Goal: Navigation & Orientation: Find specific page/section

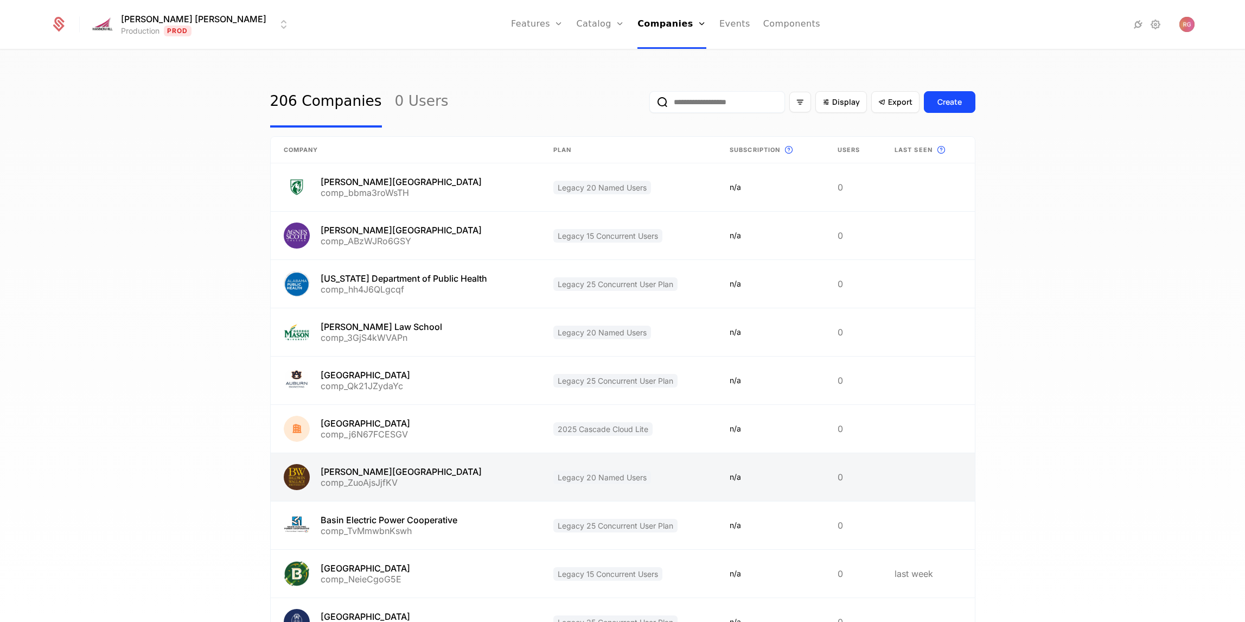
scroll to position [98, 0]
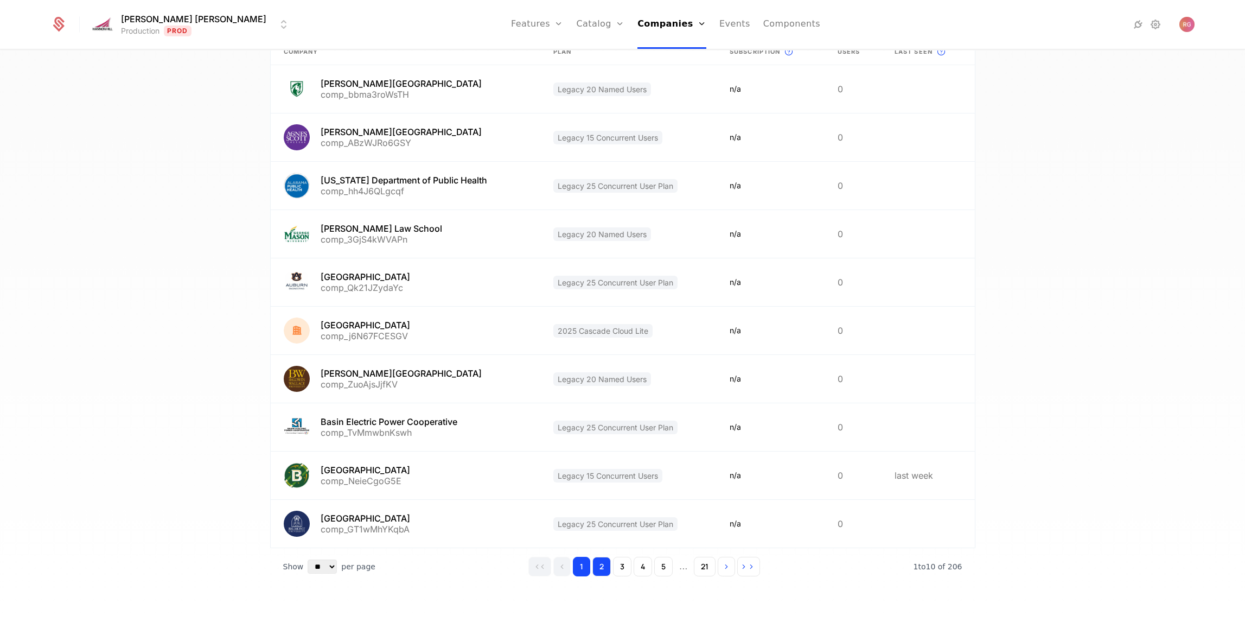
click at [600, 568] on button "2" at bounding box center [602, 567] width 18 height 20
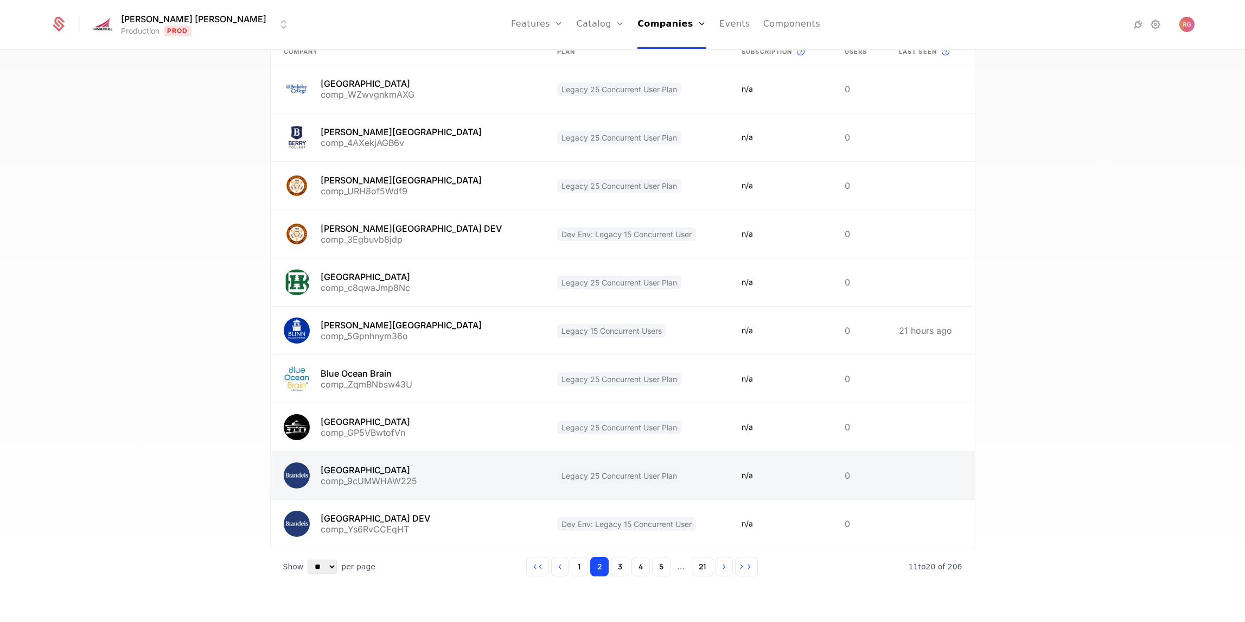
click at [343, 471] on link at bounding box center [407, 475] width 273 height 48
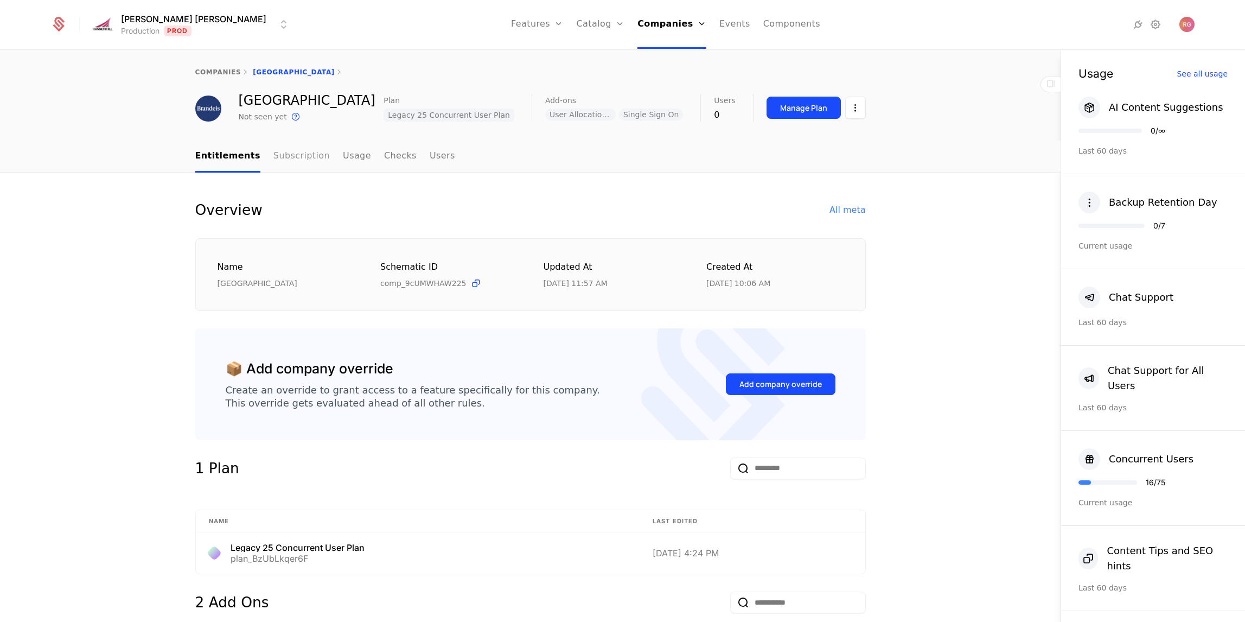
click at [299, 158] on link "Subscription" at bounding box center [301, 157] width 56 height 32
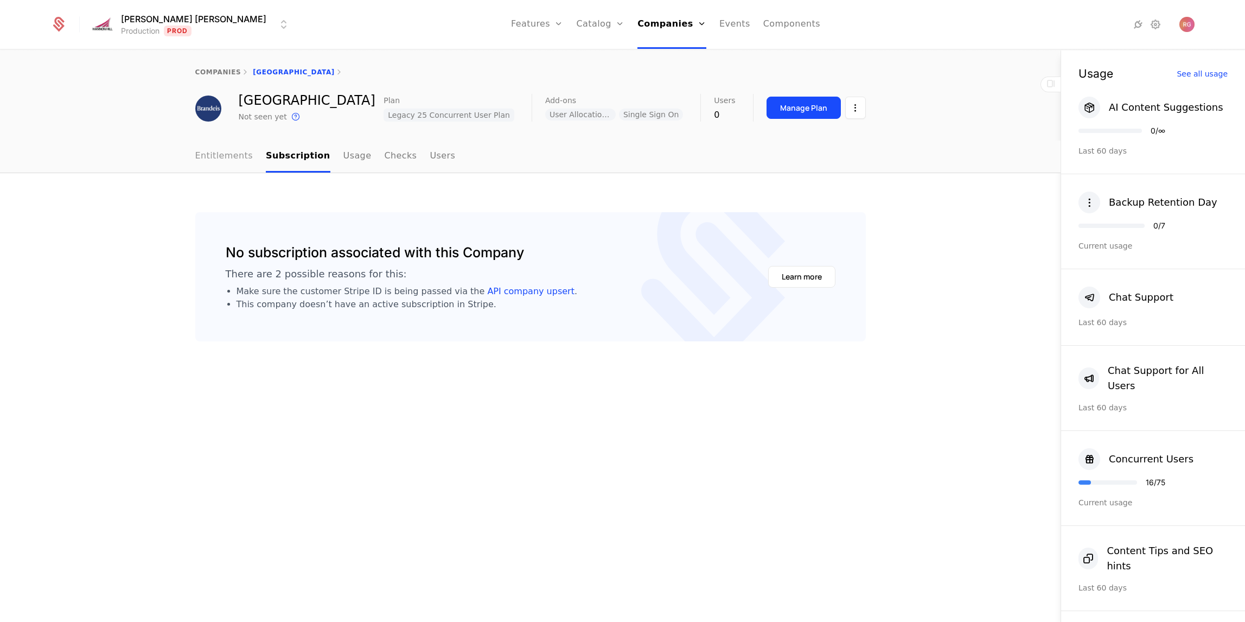
click at [219, 154] on link "Entitlements" at bounding box center [224, 157] width 58 height 32
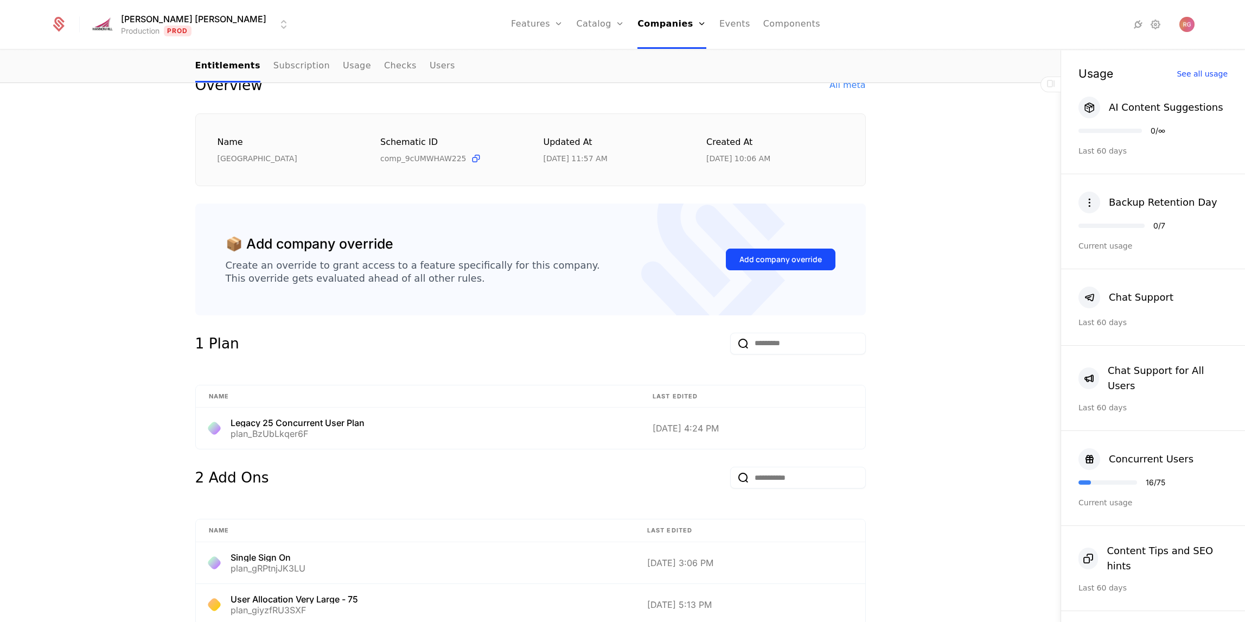
scroll to position [125, 0]
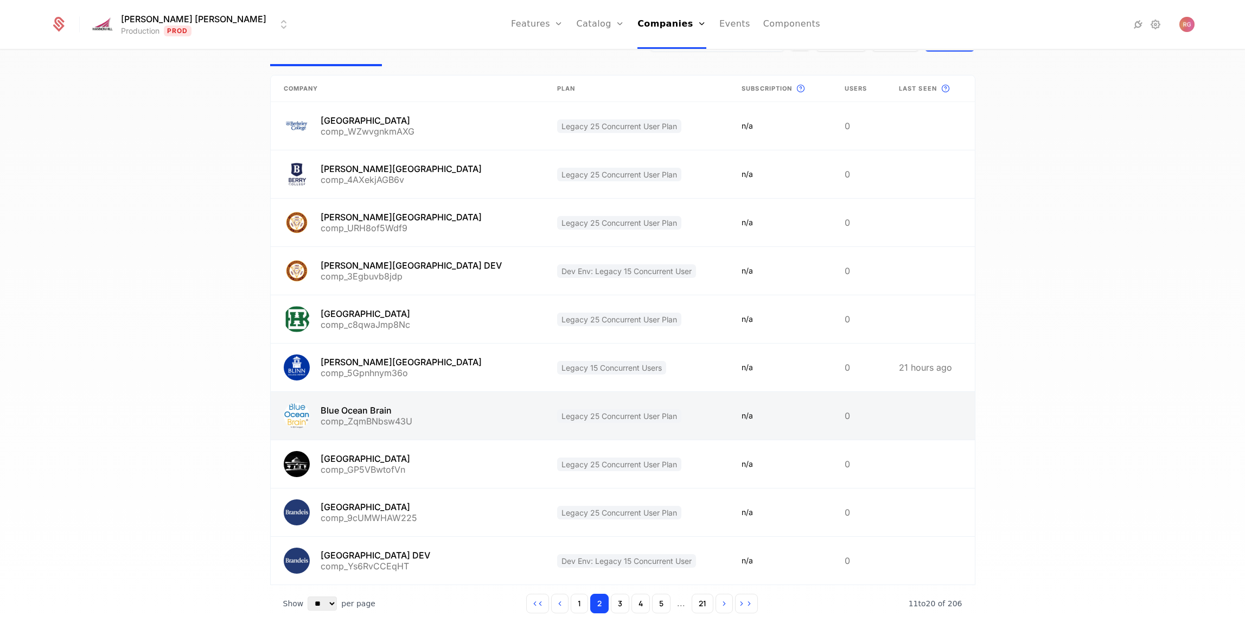
scroll to position [98, 0]
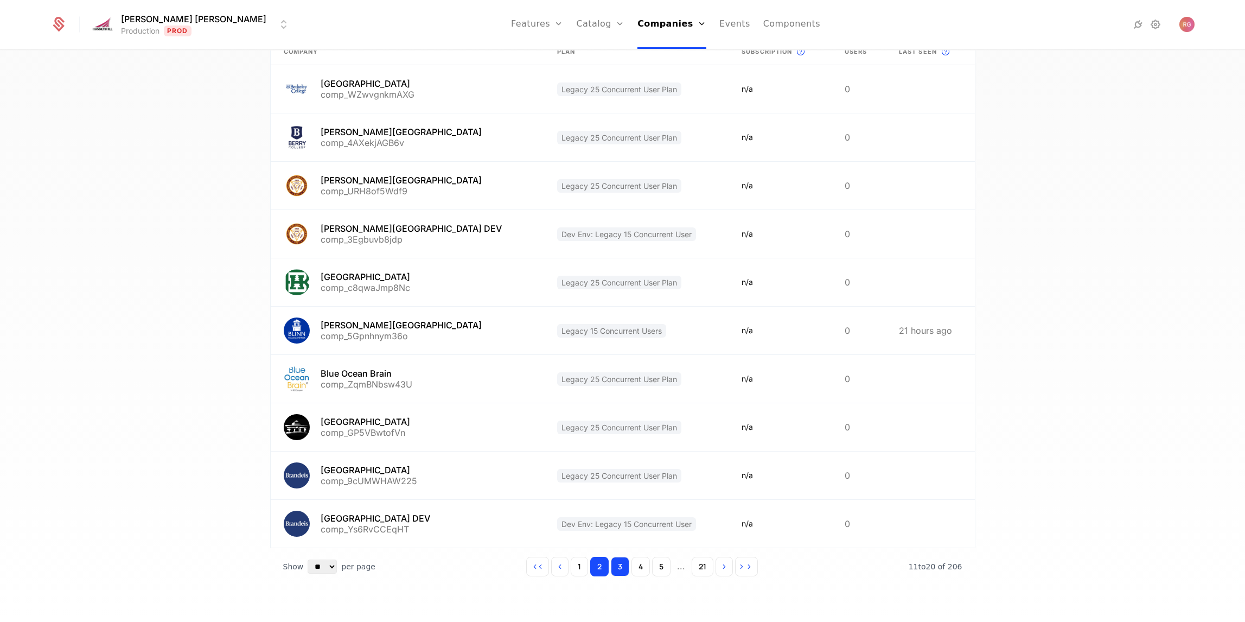
click at [617, 568] on button "3" at bounding box center [620, 567] width 18 height 20
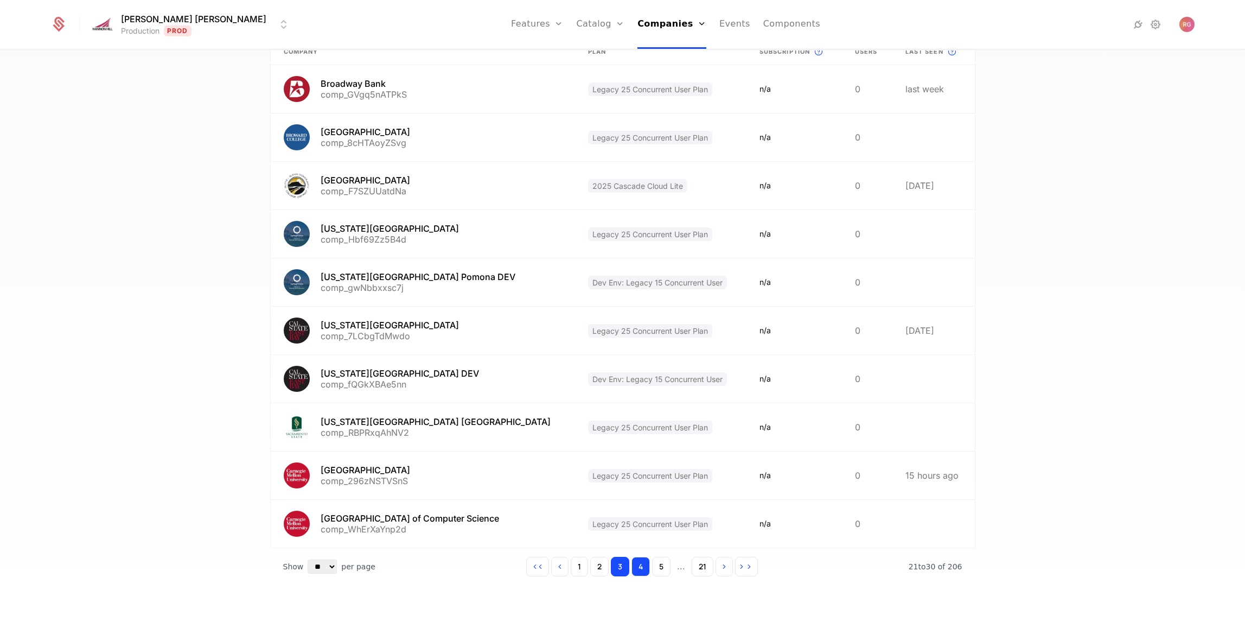
click at [646, 570] on button "4" at bounding box center [641, 567] width 18 height 20
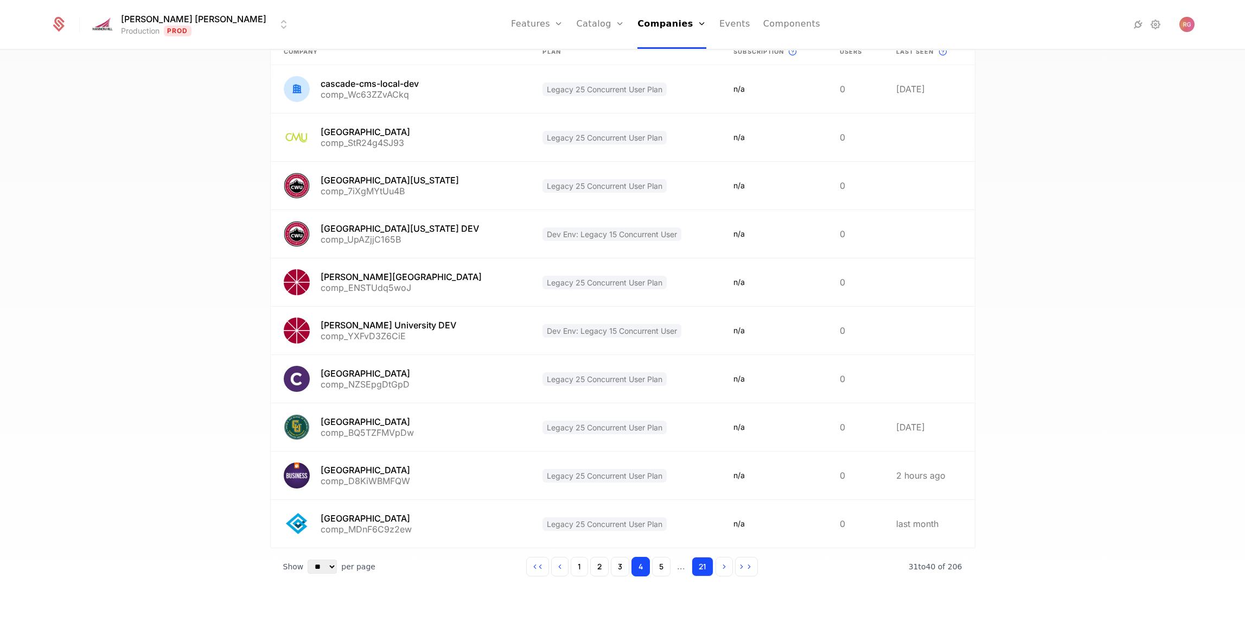
click at [694, 568] on button "21" at bounding box center [703, 567] width 22 height 20
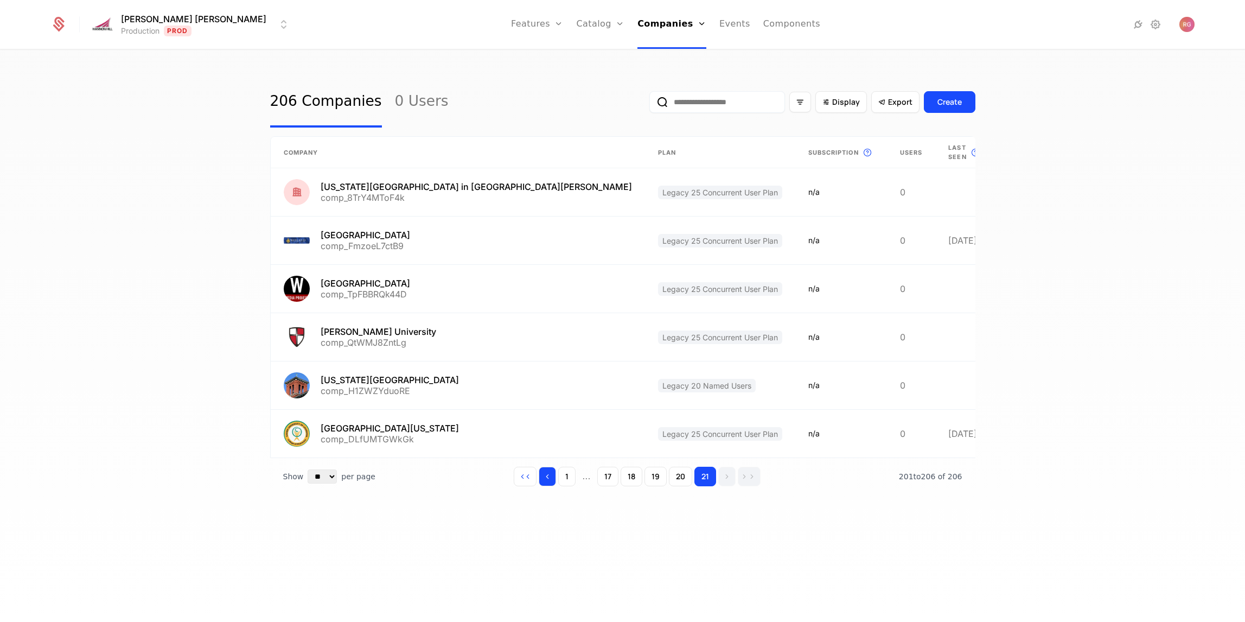
click at [551, 473] on icon "Go to previous page" at bounding box center [548, 477] width 8 height 8
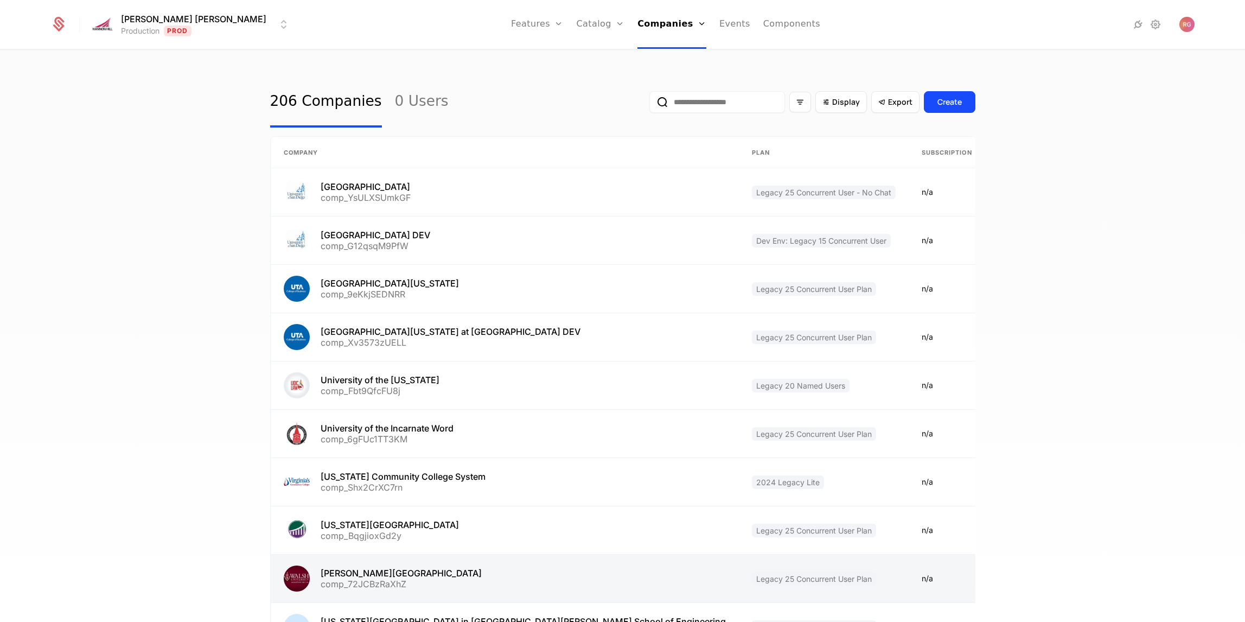
scroll to position [98, 0]
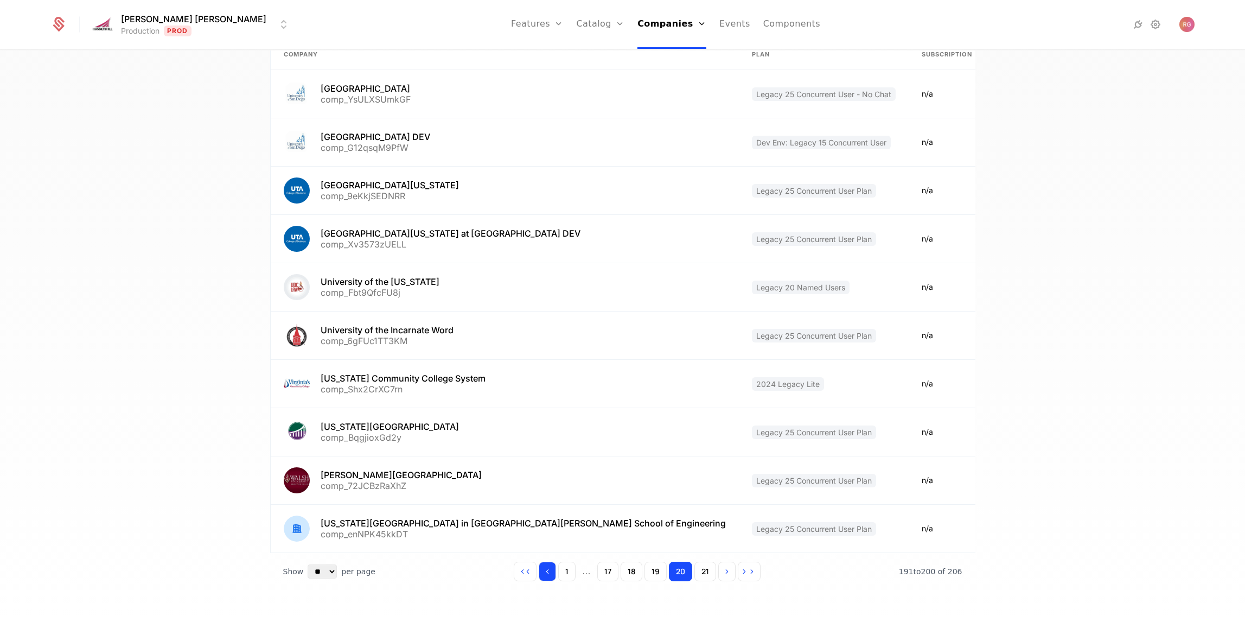
click at [556, 568] on button "Go to previous page" at bounding box center [547, 572] width 17 height 20
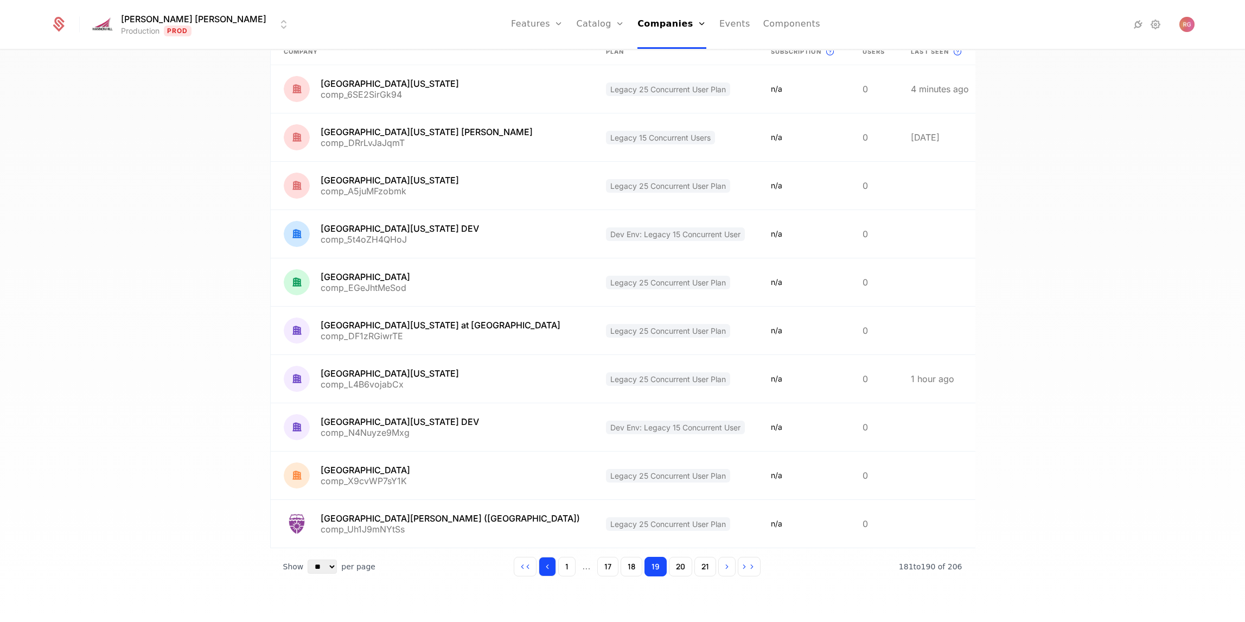
click at [556, 568] on button "Go to previous page" at bounding box center [547, 567] width 17 height 20
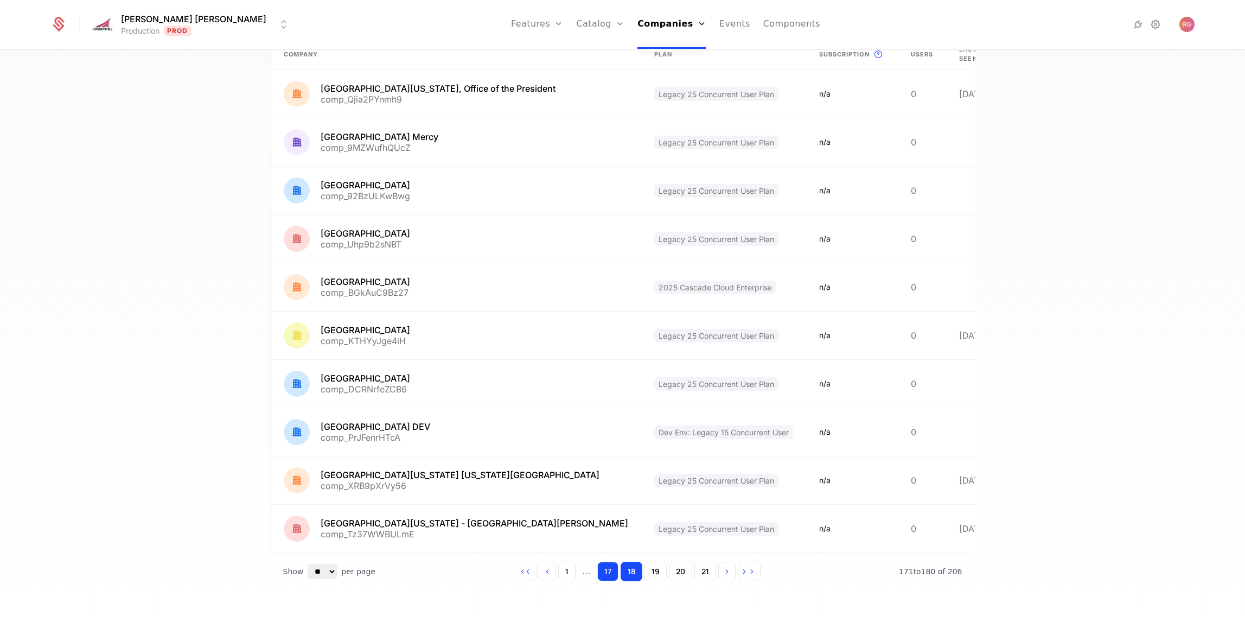
click at [604, 562] on button "17" at bounding box center [607, 572] width 21 height 20
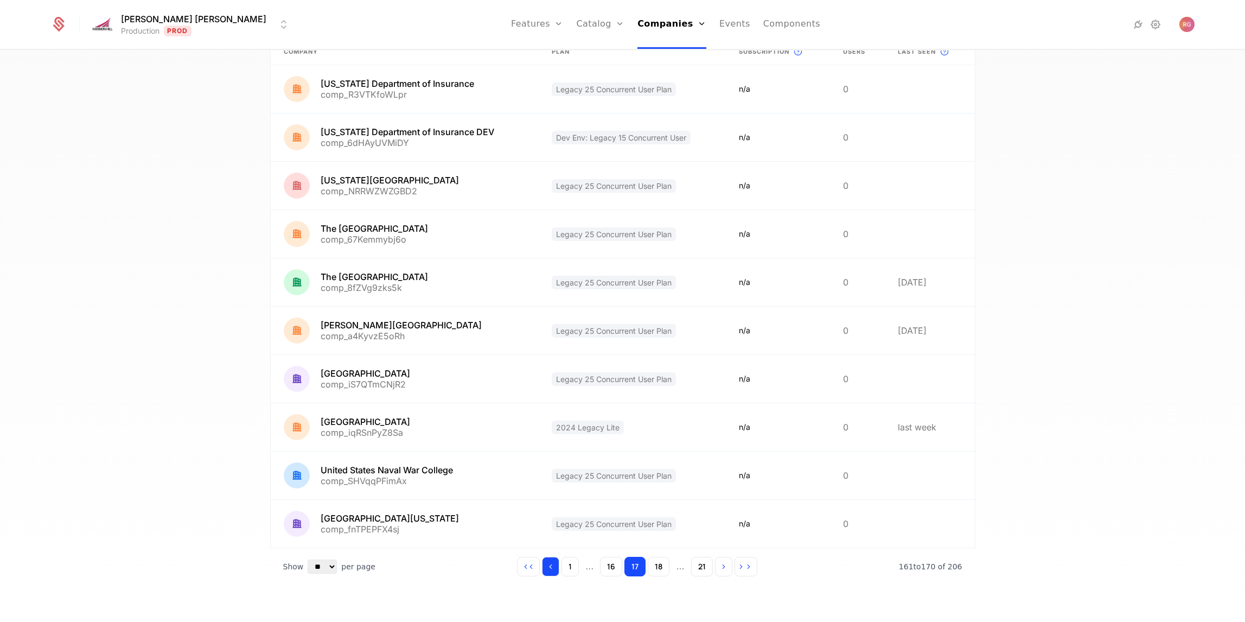
click at [552, 569] on icon "Go to previous page" at bounding box center [551, 567] width 8 height 8
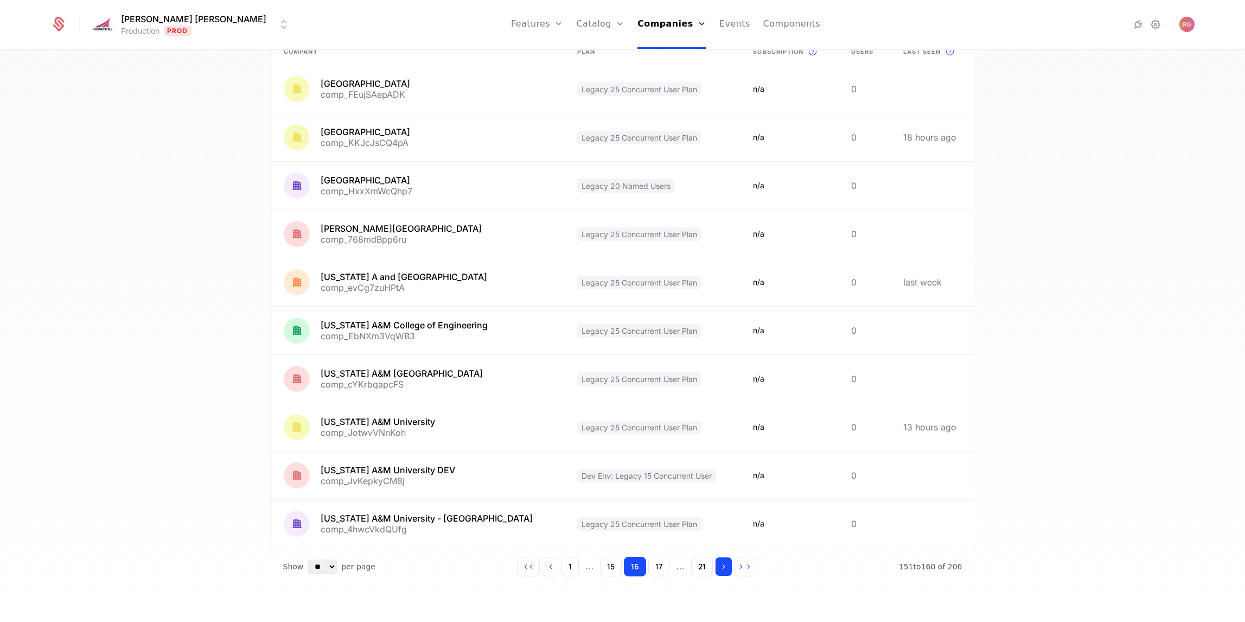
click at [725, 567] on icon "Go to next page" at bounding box center [724, 567] width 8 height 8
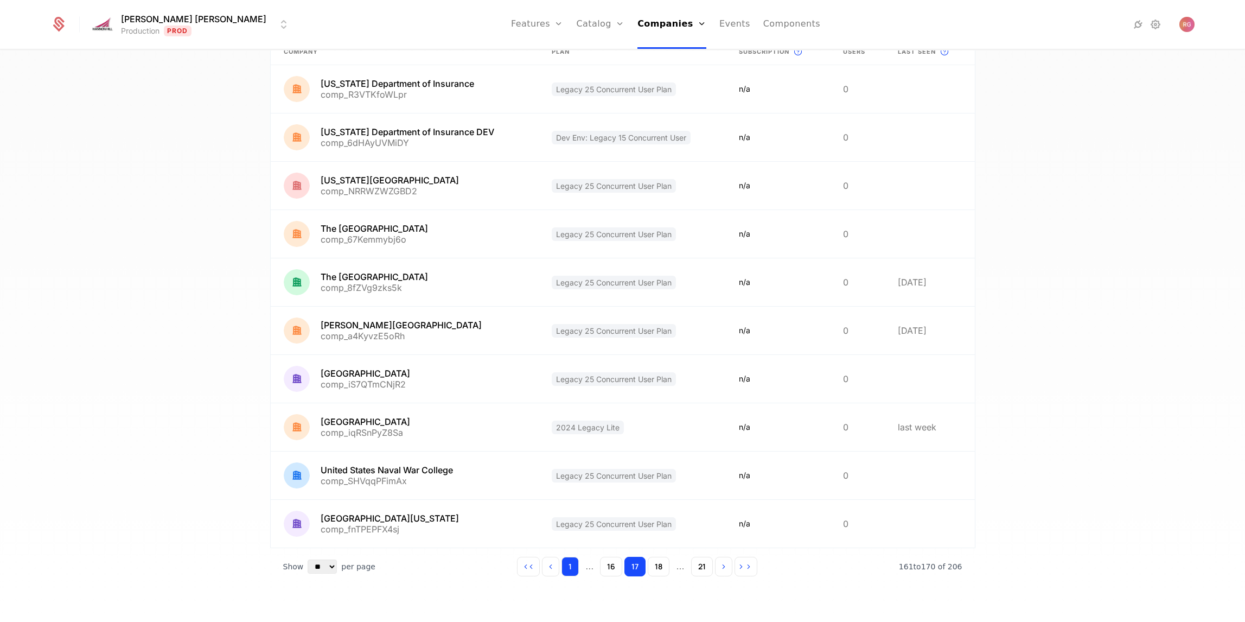
click at [574, 566] on button "1" at bounding box center [570, 567] width 17 height 20
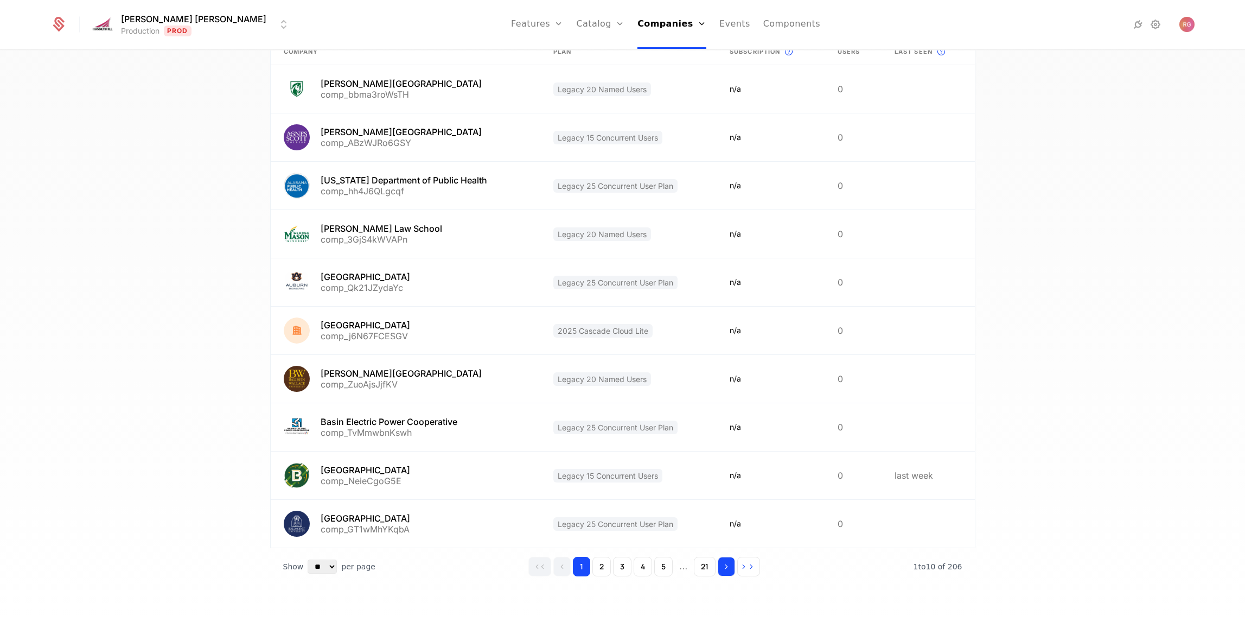
click at [722, 568] on button "Go to next page" at bounding box center [726, 567] width 17 height 20
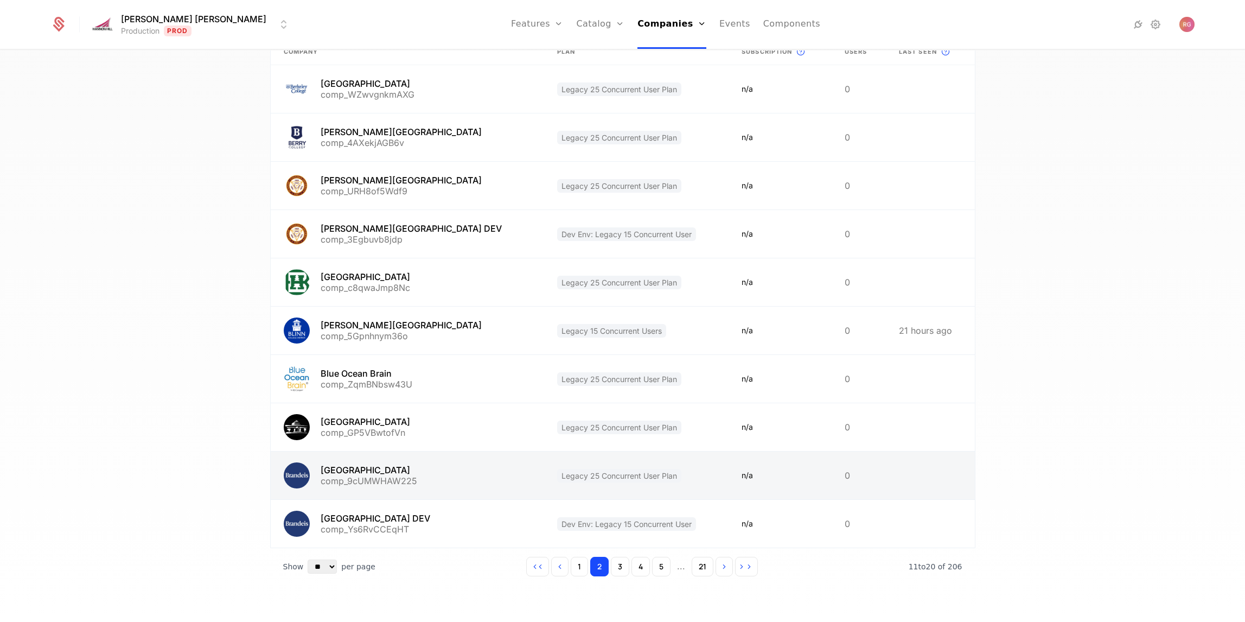
click at [413, 480] on link at bounding box center [407, 475] width 273 height 48
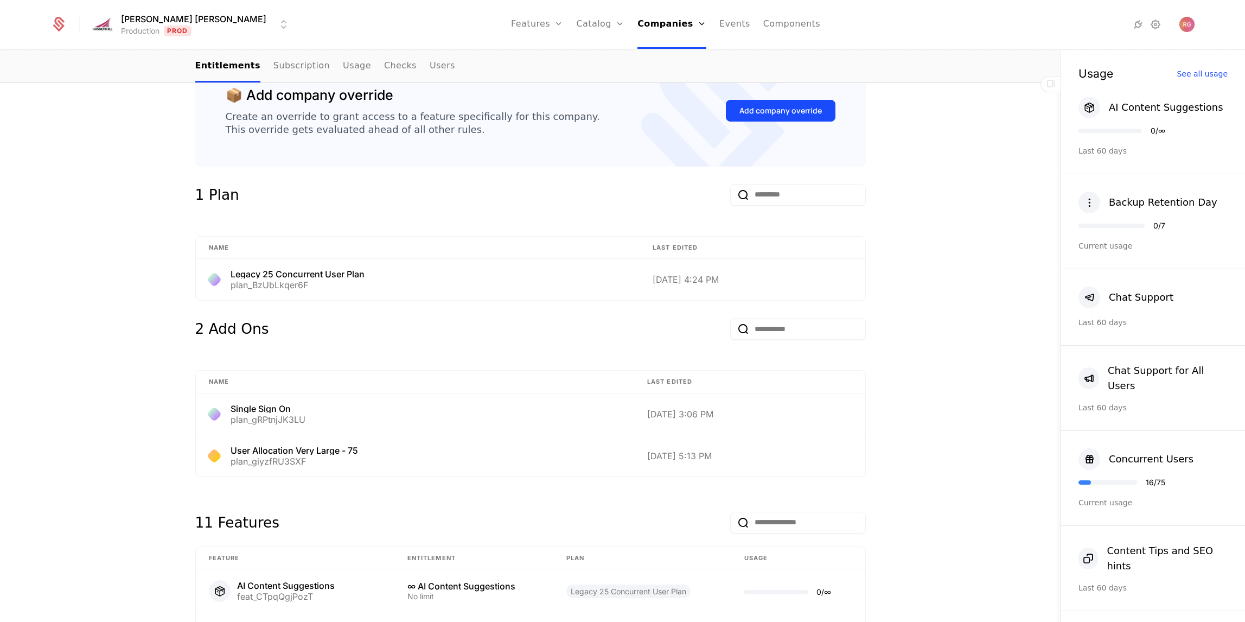
scroll to position [278, 0]
